Goal: Task Accomplishment & Management: Use online tool/utility

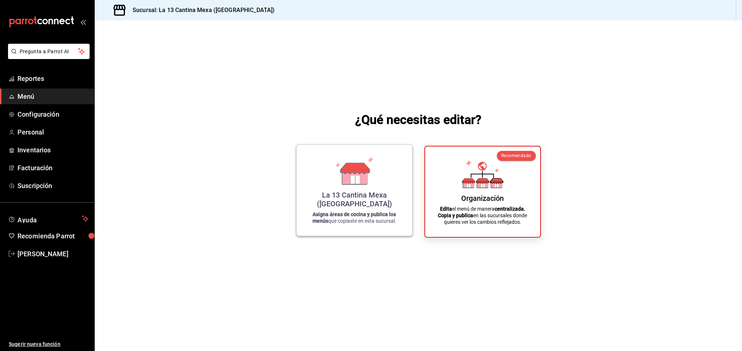
click at [344, 217] on p "Asigna áreas de cocina y publica los menús que copiaste en esta sucursal." at bounding box center [354, 217] width 98 height 13
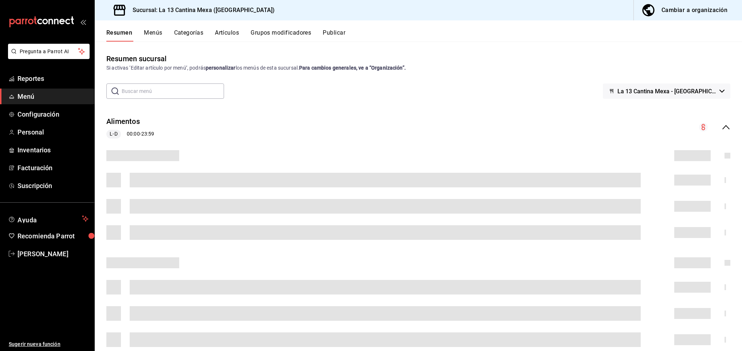
click at [158, 31] on button "Menús" at bounding box center [153, 35] width 18 height 12
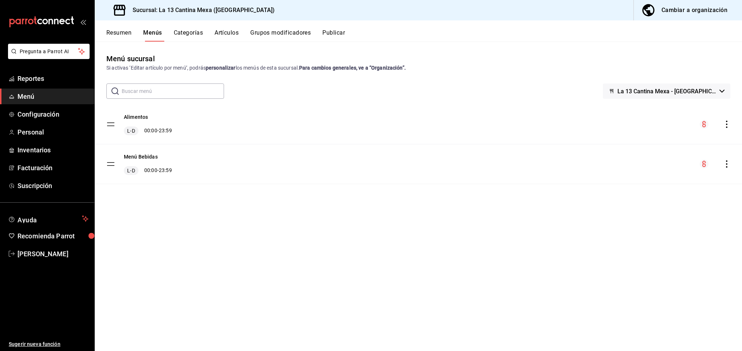
click at [726, 126] on icon "actions" at bounding box center [726, 124] width 7 height 7
click at [512, 125] on div at bounding box center [371, 175] width 742 height 351
click at [235, 30] on button "Artículos" at bounding box center [227, 35] width 24 height 12
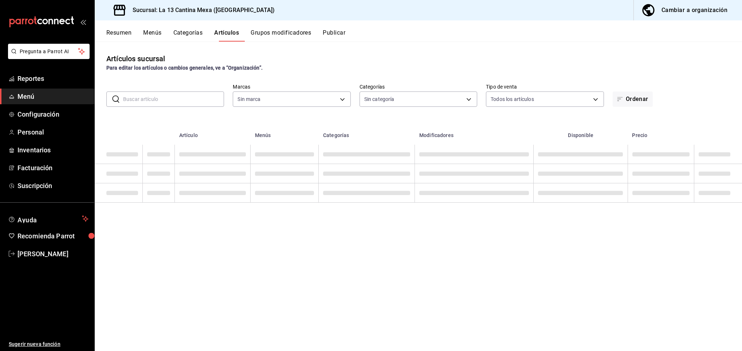
type input "942ca876-87a3-4de1-993a-f63ccd1337cf"
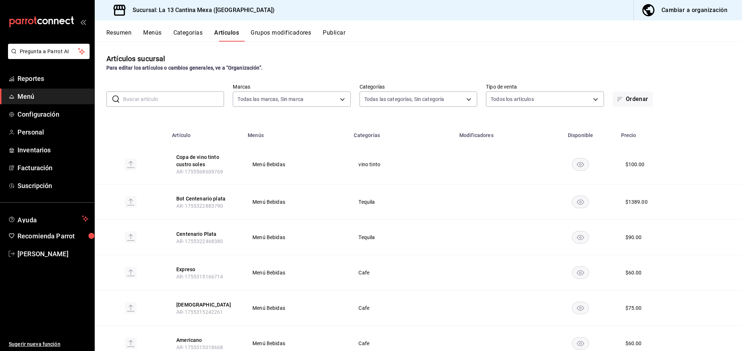
type input "a60f5016-987b-4632-9be6-108d51b2d00d,1fa62ddf-1494-4879-855c-db3b1d36222b,cd68e…"
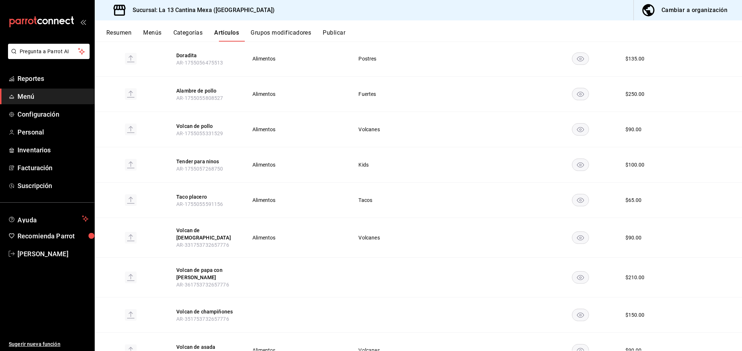
scroll to position [890, 0]
click at [408, 175] on td "Kids" at bounding box center [401, 164] width 105 height 35
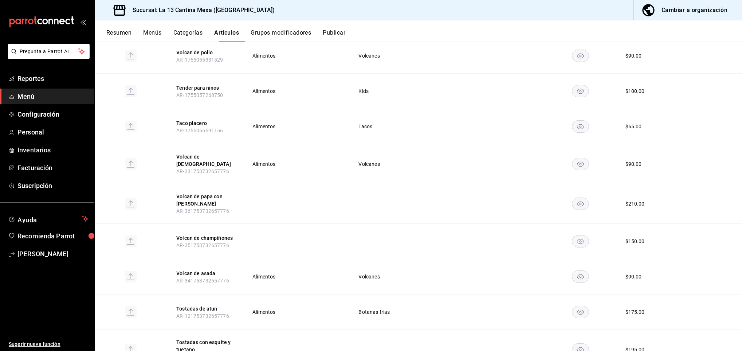
scroll to position [964, 0]
click at [698, 19] on button "Cambiar a organización" at bounding box center [685, 10] width 102 height 20
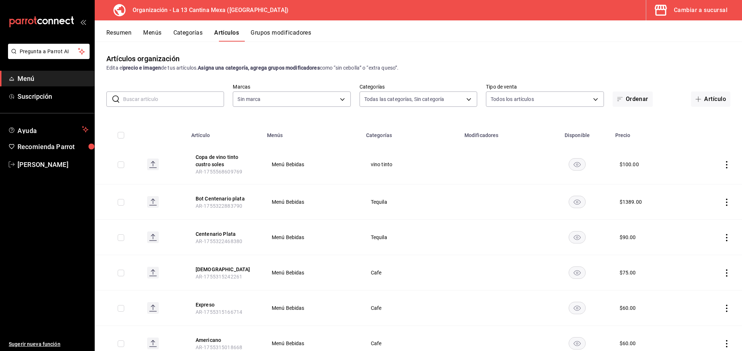
type input "3bc9c094-1b3f-4e8e-b897-107629f9a6bb,ac37f21a-217c-4c04-b4ac-5e20de405565,628f7…"
type input "dbe8581c-1280-494b-ad64-b739ecbe67bd"
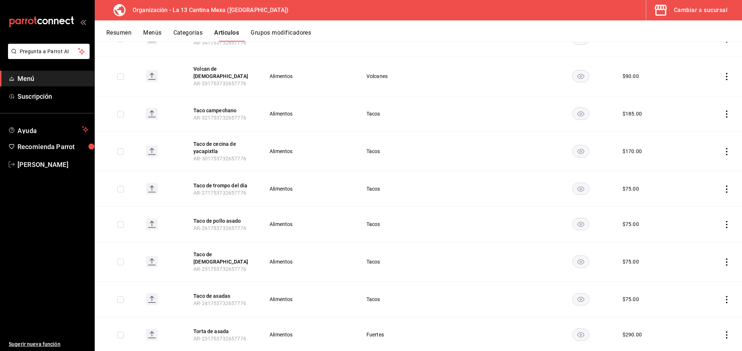
scroll to position [1018, 0]
